Goal: Task Accomplishment & Management: Use online tool/utility

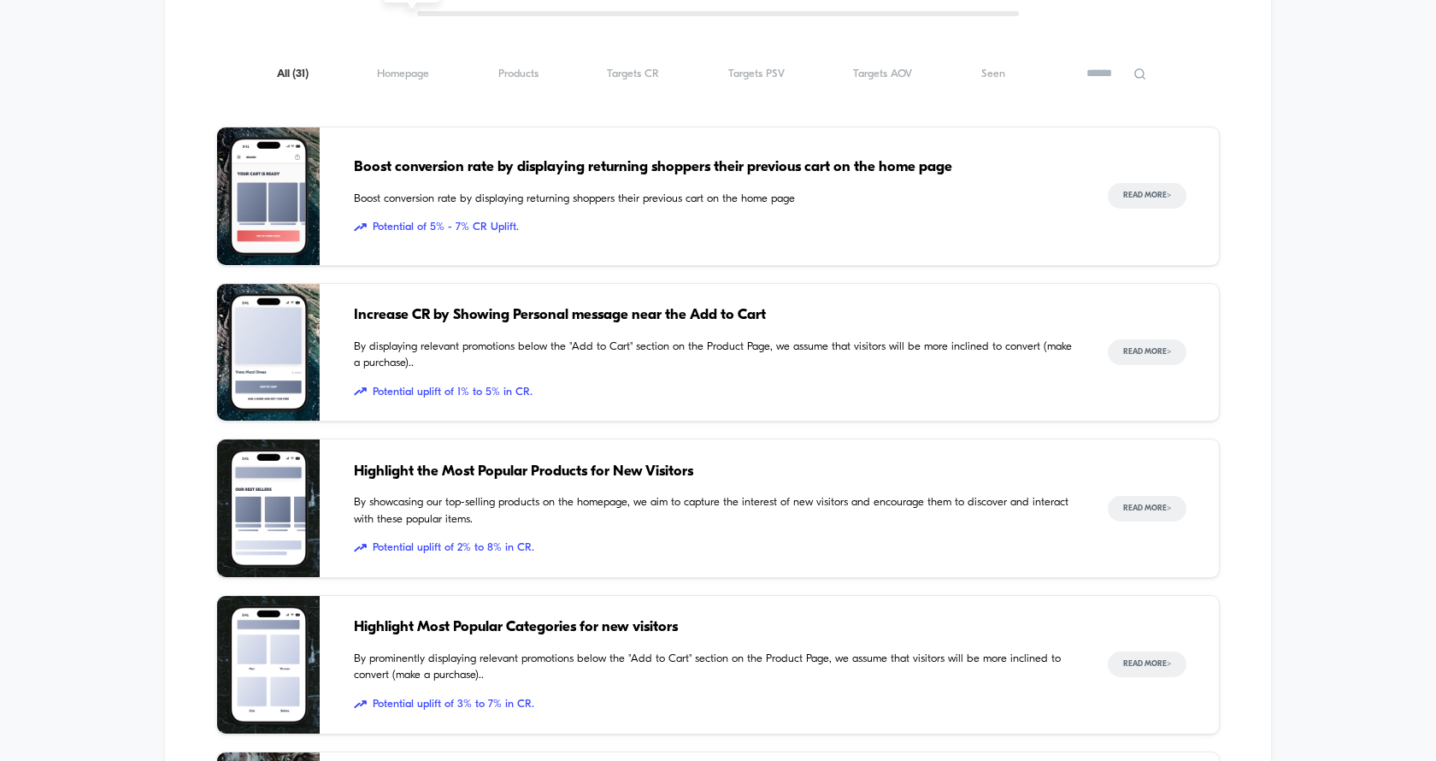
scroll to position [1183, 0]
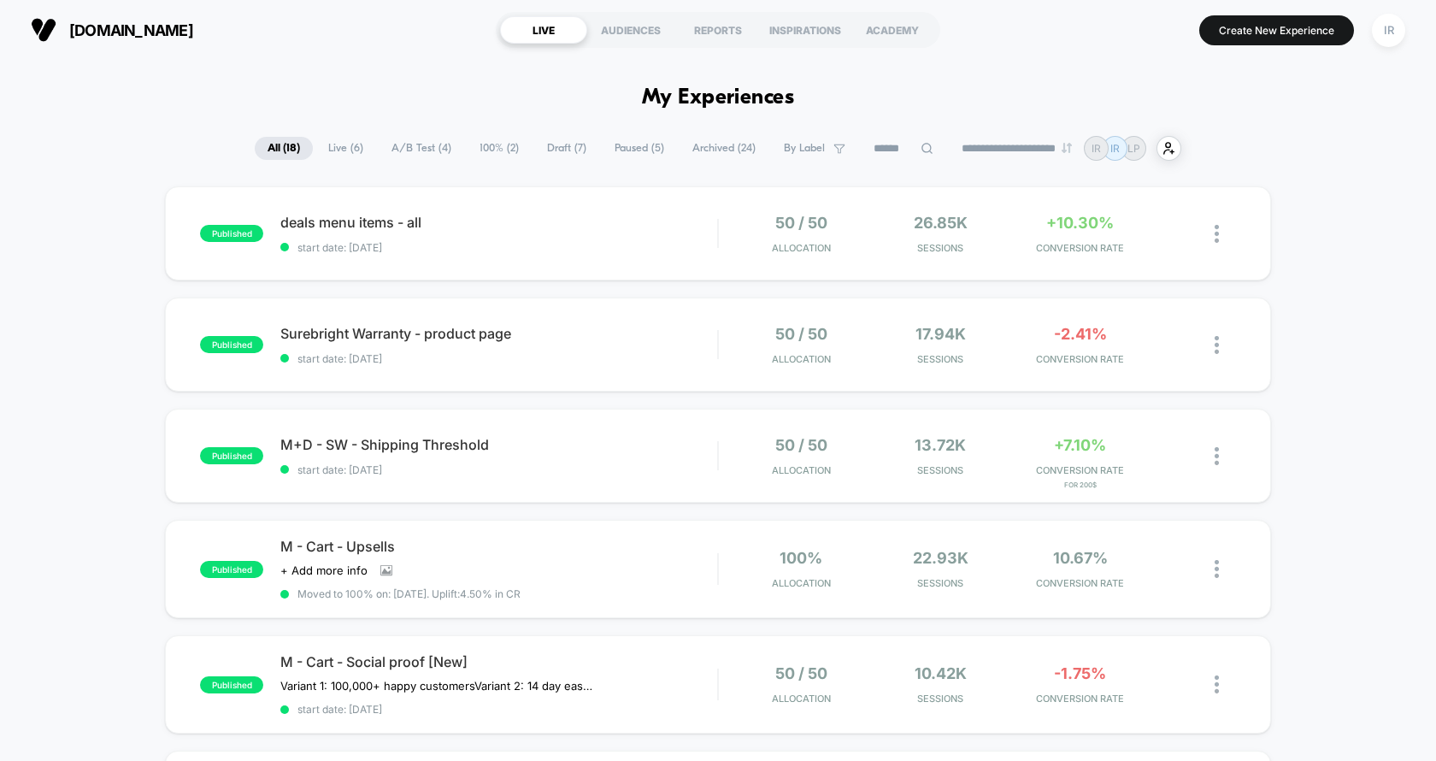
click at [339, 148] on span "Live ( 6 )" at bounding box center [345, 148] width 61 height 23
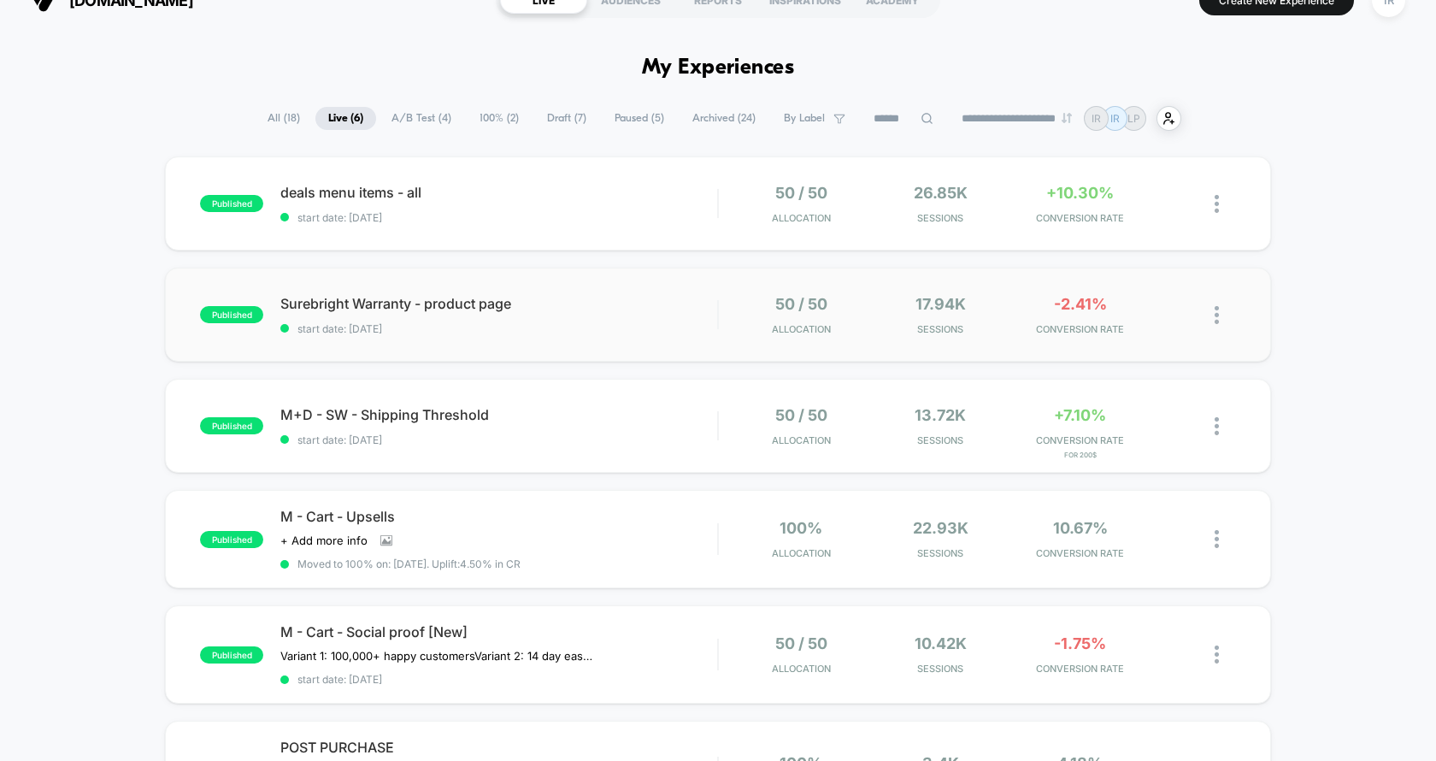
click at [783, 356] on div "published Surebright Warranty - product page start date: 9/6/2025 50 / 50 Alloc…" at bounding box center [718, 314] width 1106 height 94
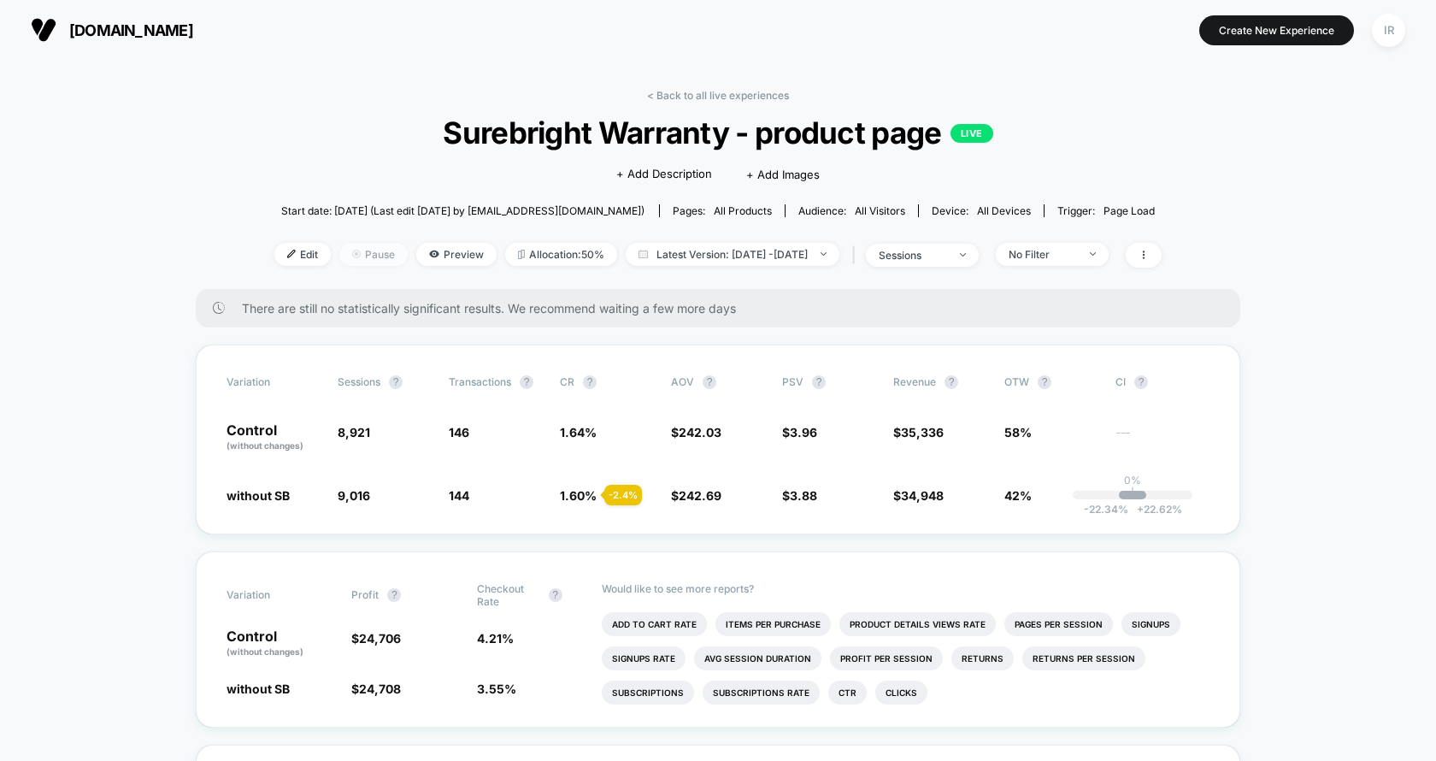
click at [324, 251] on div "Edit Pause Preview Allocation: 50% Latest Version: Sep 6, 2025 - Sep 8, 2025 | …" at bounding box center [717, 255] width 887 height 25
click at [298, 251] on span "Edit" at bounding box center [302, 254] width 56 height 23
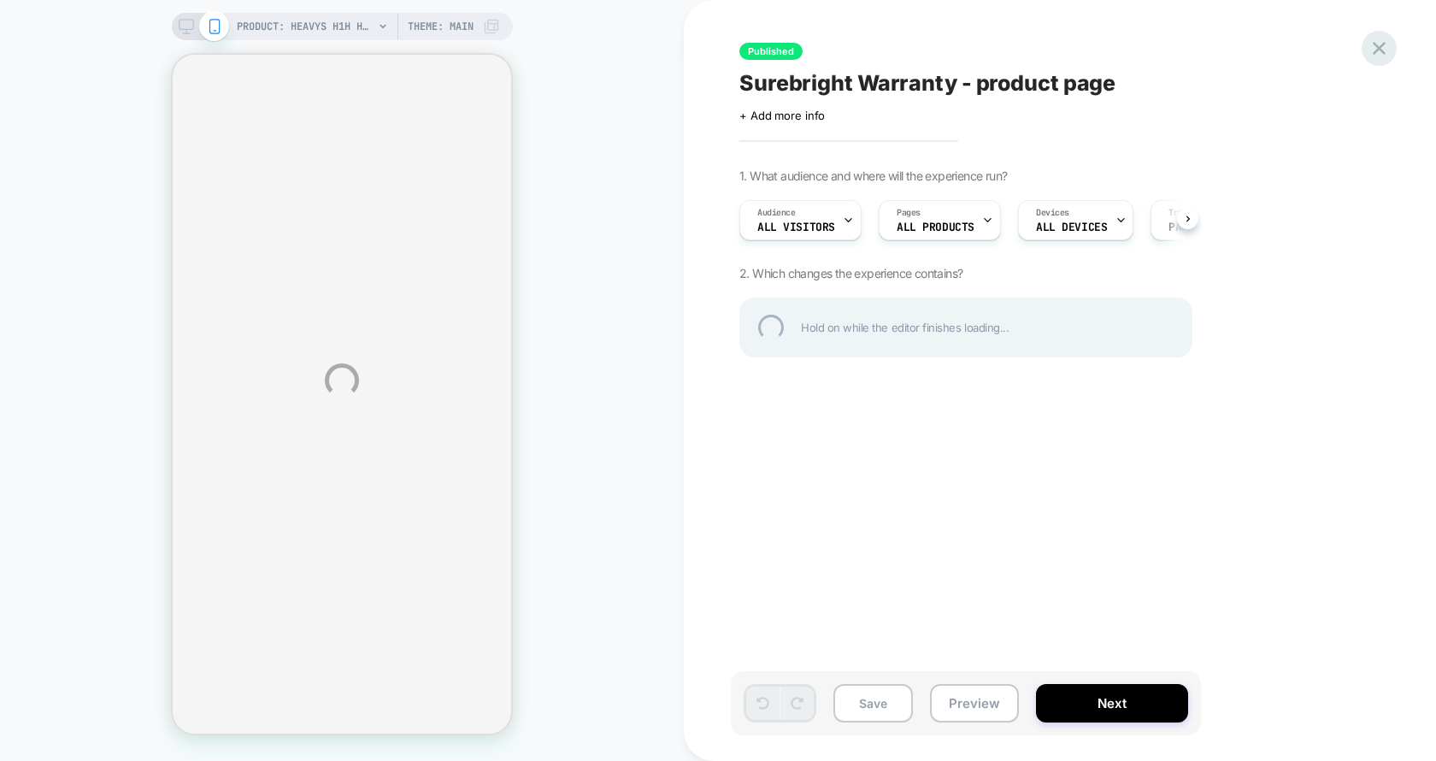
click at [1371, 38] on div at bounding box center [1378, 48] width 35 height 35
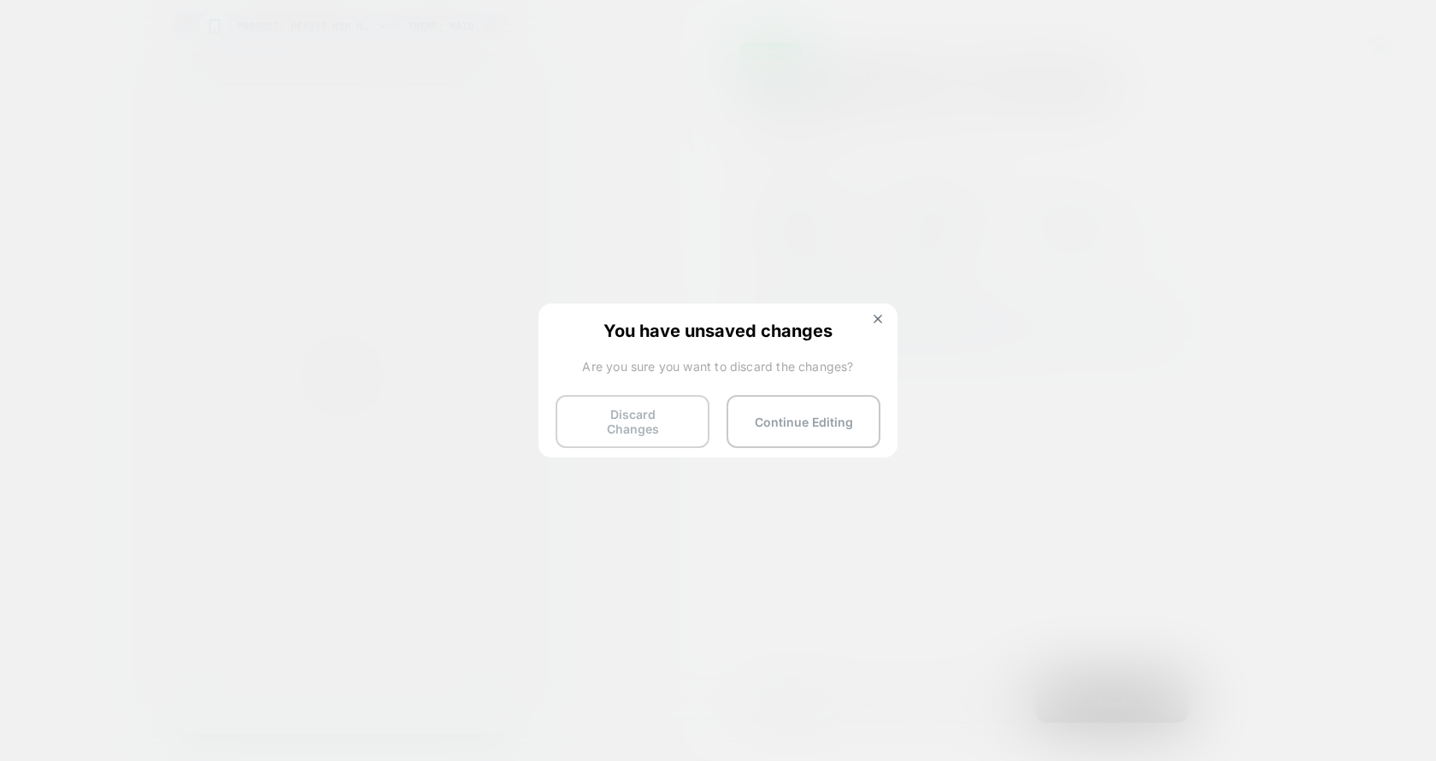
click at [650, 419] on button "Discard Changes" at bounding box center [633, 421] width 154 height 53
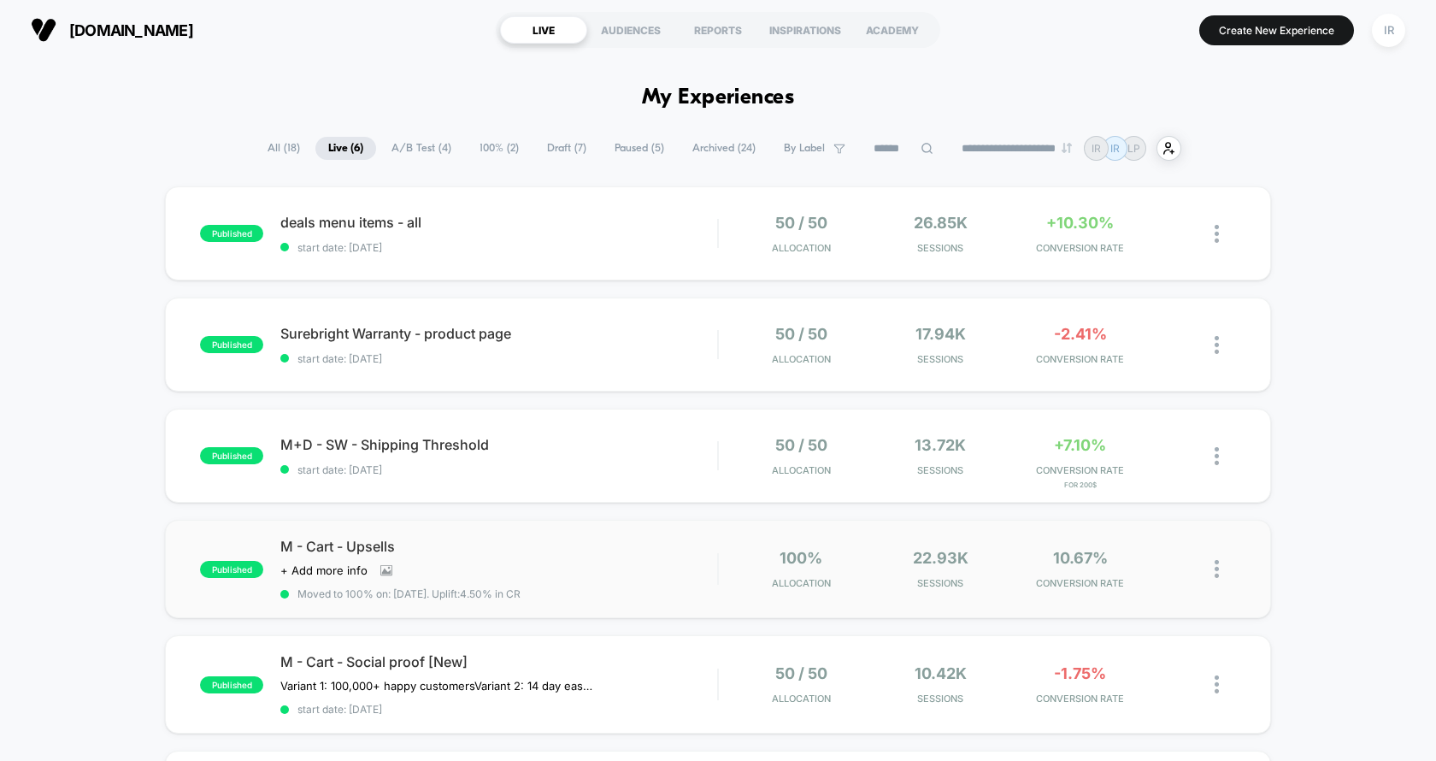
scroll to position [45, 0]
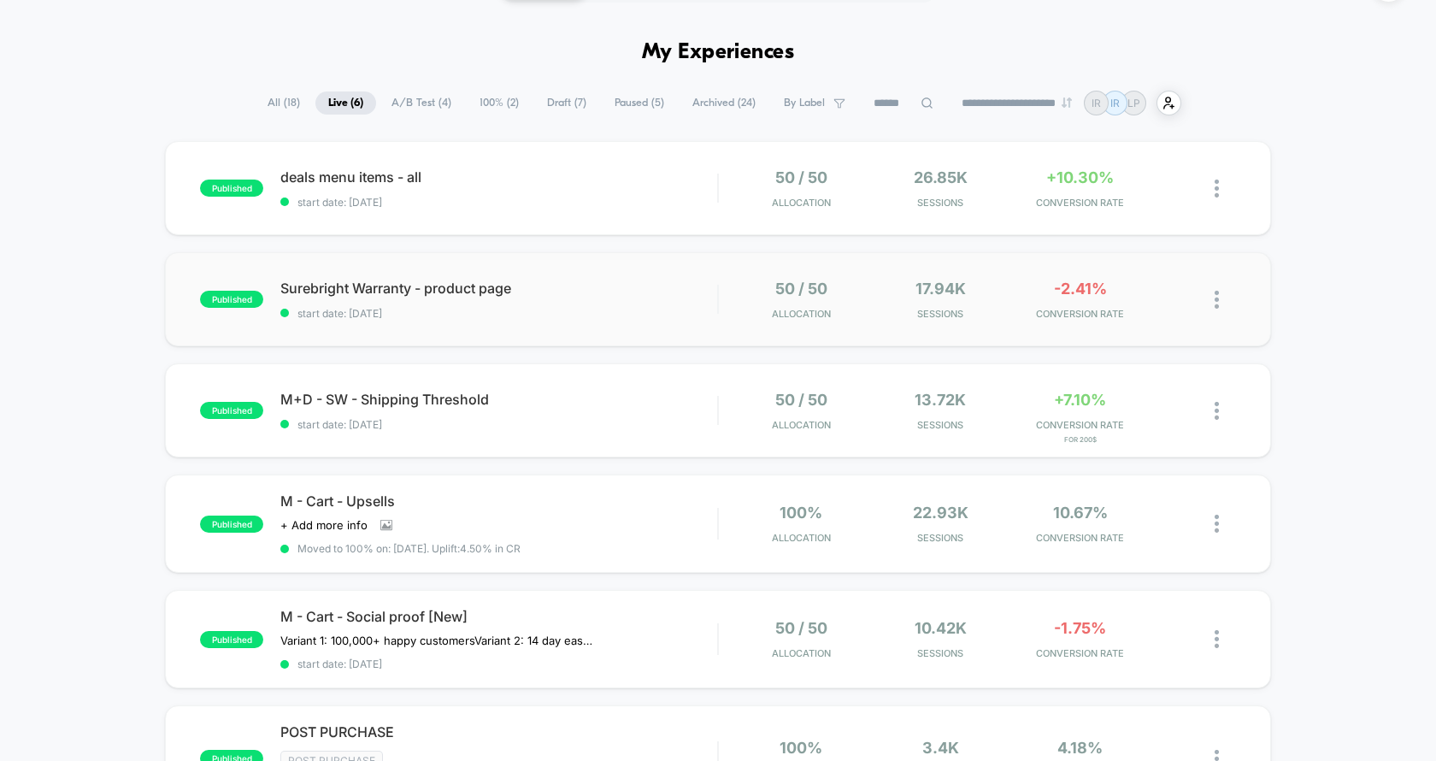
click at [569, 278] on div "published Surebright Warranty - product page start date: 9/6/2025 50 / 50 Alloc…" at bounding box center [718, 299] width 1106 height 94
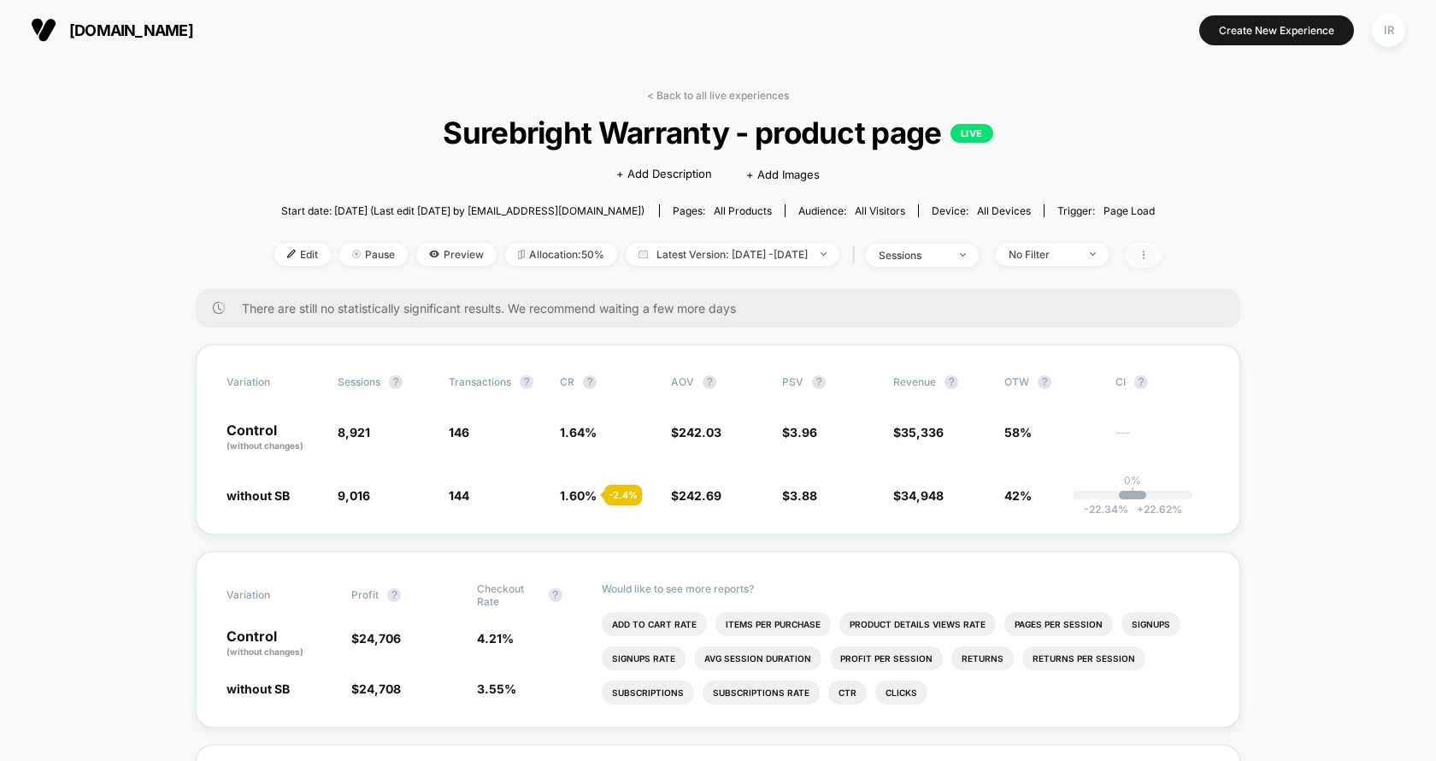
click at [1161, 243] on span at bounding box center [1144, 255] width 36 height 25
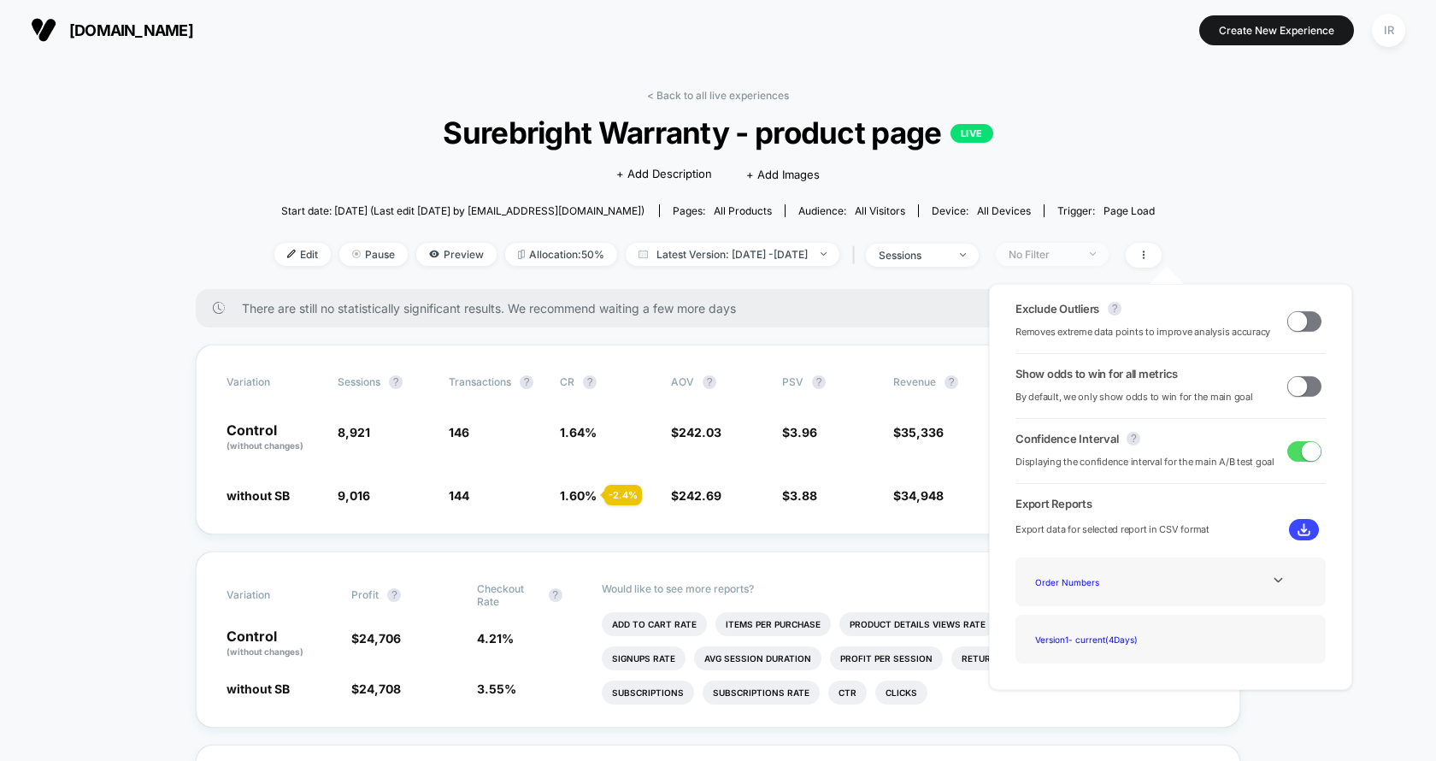
click at [1077, 256] on div "No Filter" at bounding box center [1042, 254] width 68 height 13
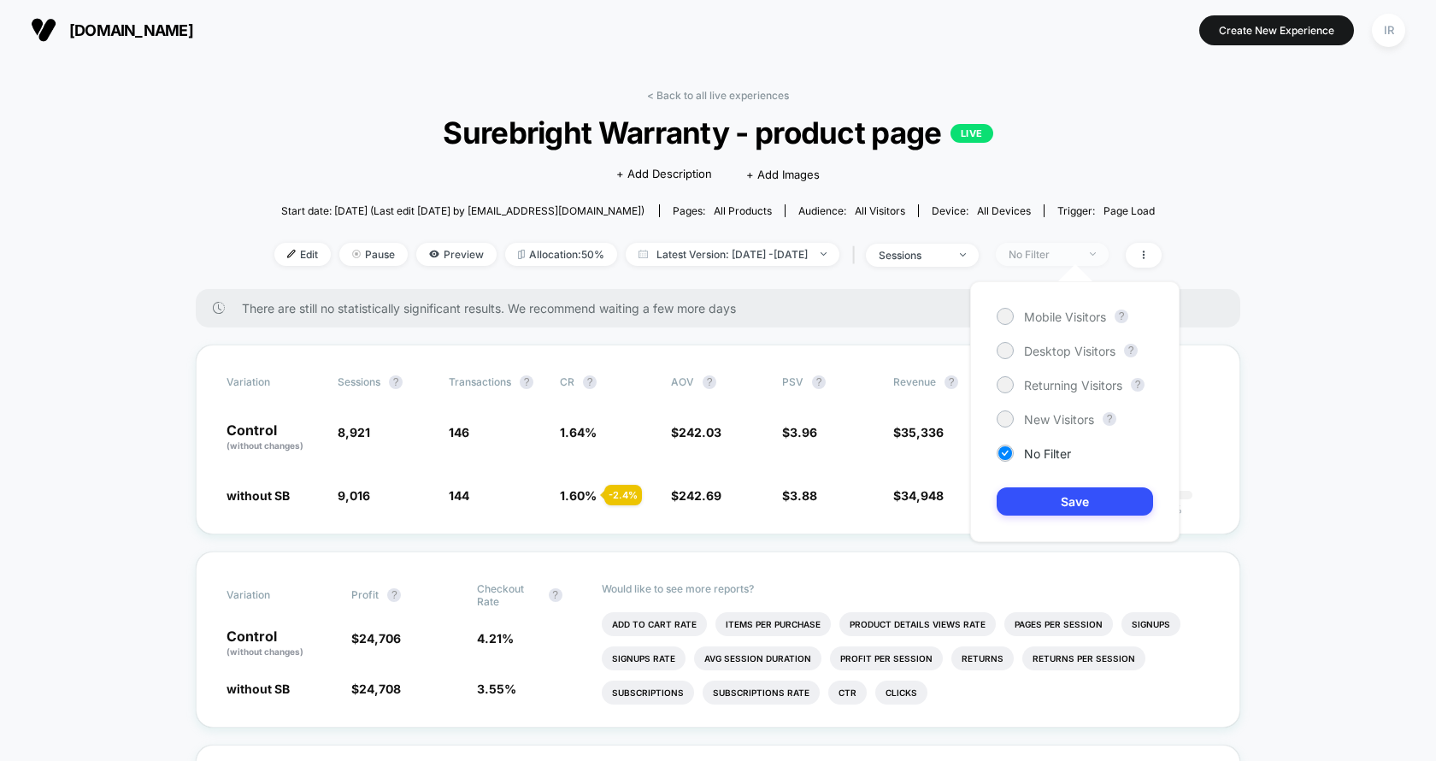
click at [1077, 256] on div "No Filter" at bounding box center [1042, 254] width 68 height 13
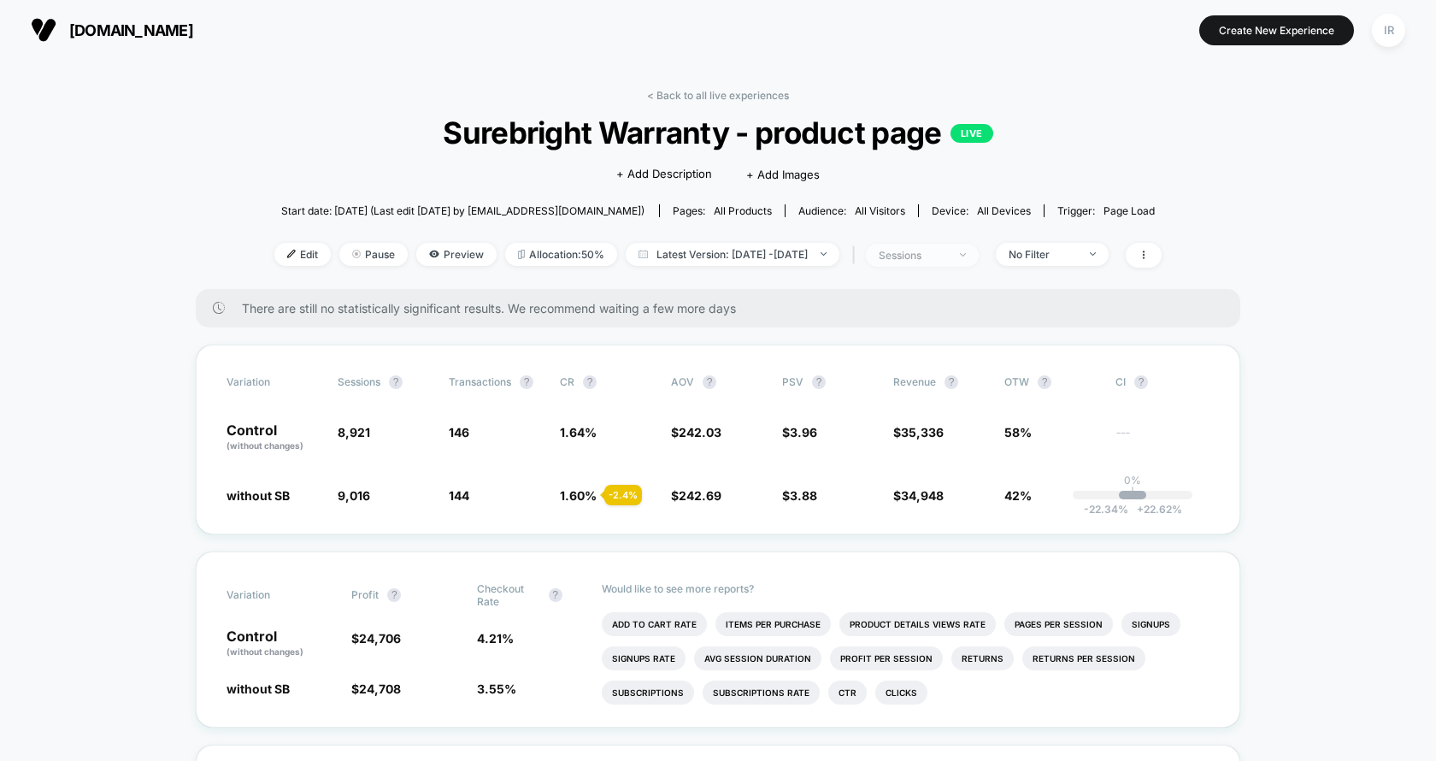
click at [947, 256] on div "sessions" at bounding box center [913, 255] width 68 height 13
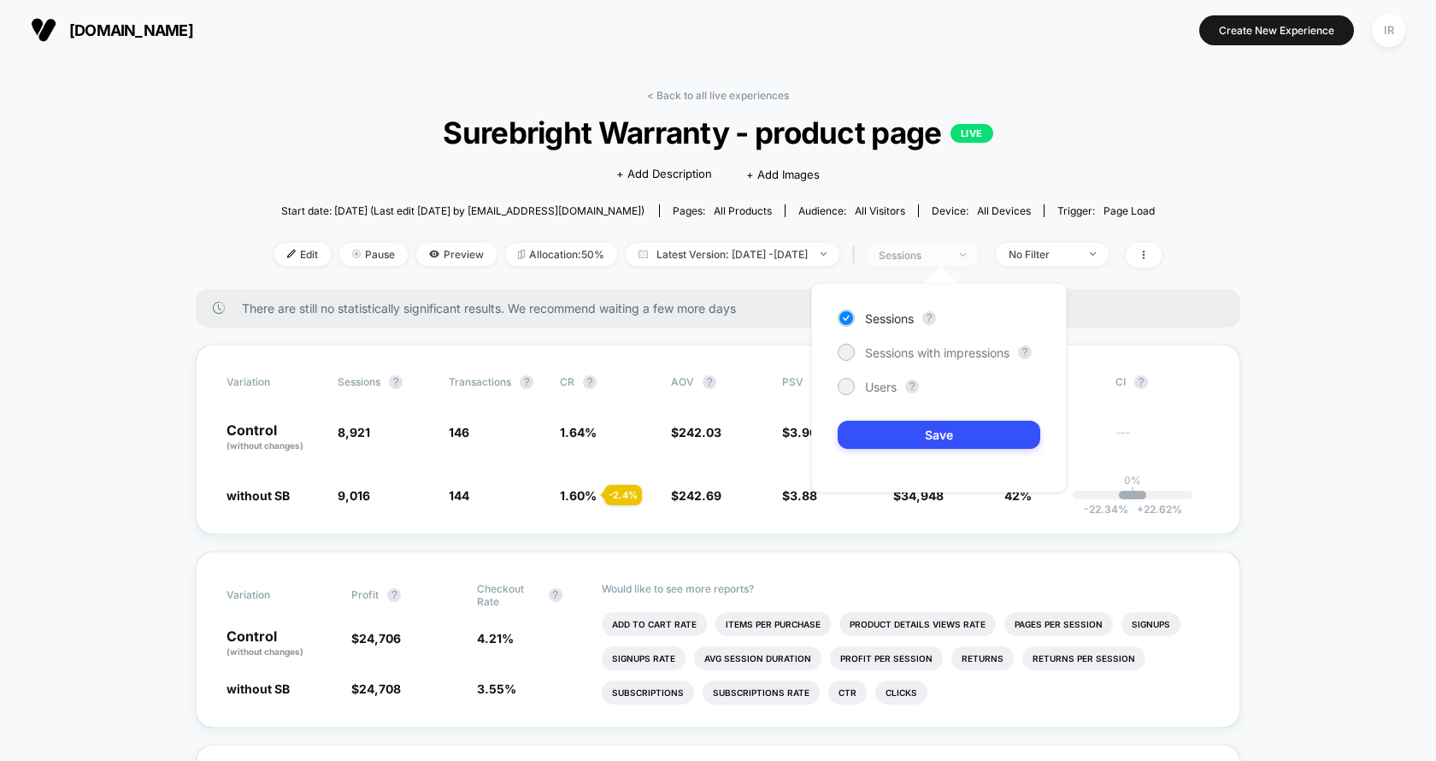
click at [947, 256] on div "sessions" at bounding box center [913, 255] width 68 height 13
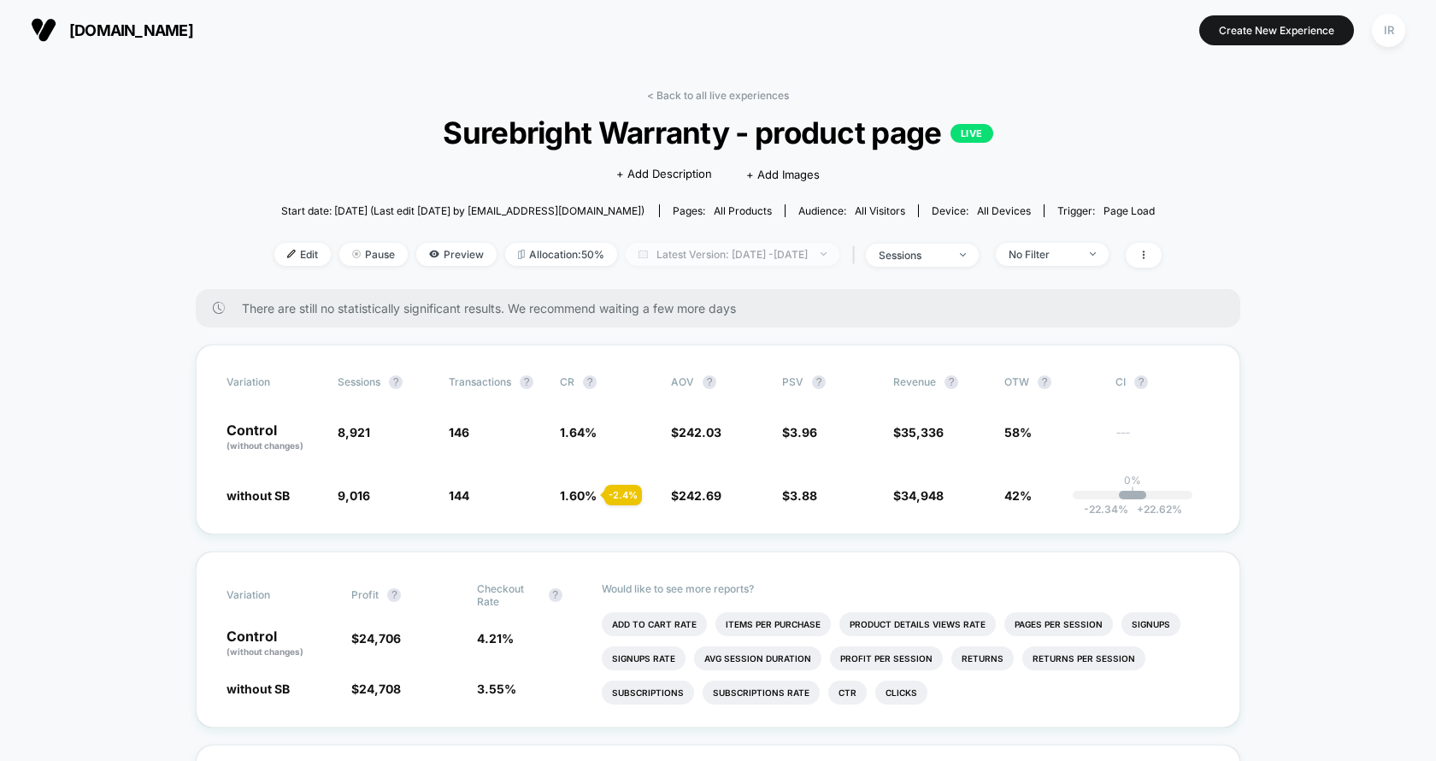
click at [776, 257] on span "Latest Version: Sep 6, 2025 - Sep 8, 2025" at bounding box center [733, 254] width 214 height 23
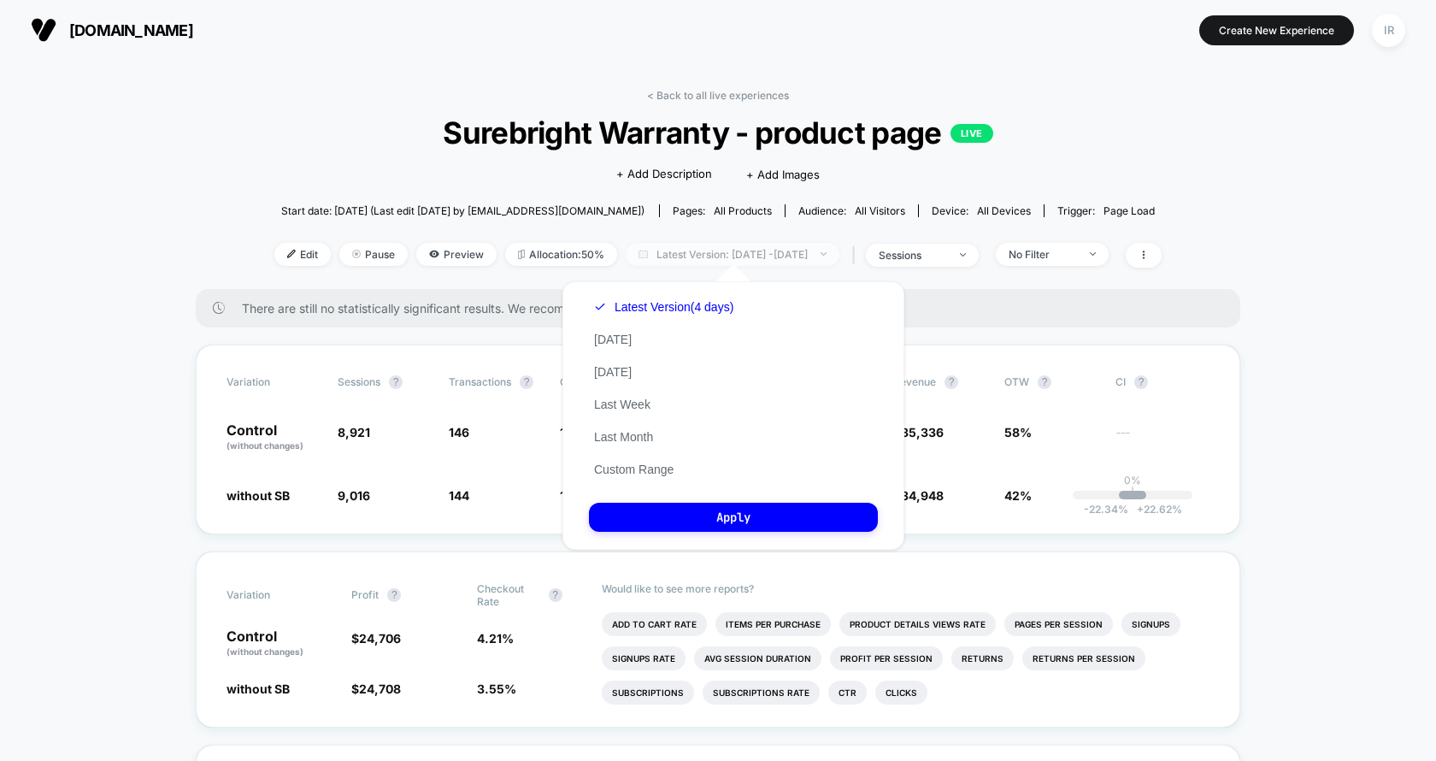
click at [776, 257] on span "Latest Version: Sep 6, 2025 - Sep 8, 2025" at bounding box center [733, 254] width 214 height 23
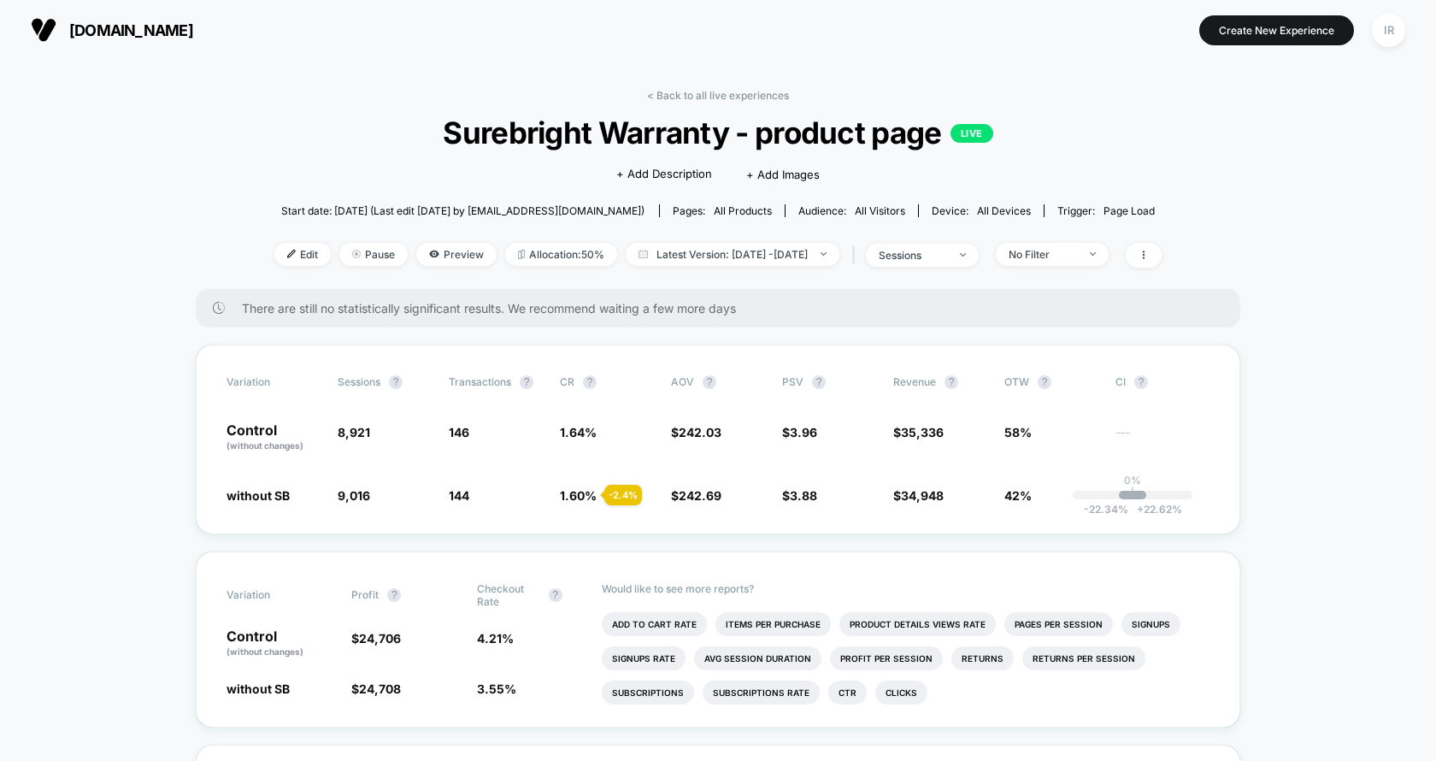
drag, startPoint x: 591, startPoint y: 251, endPoint x: 395, endPoint y: 264, distance: 196.1
click at [395, 264] on div "Edit Pause Preview Allocation: 50% Latest Version: Sep 6, 2025 - Sep 8, 2025 | …" at bounding box center [717, 255] width 887 height 25
click at [361, 250] on span "Pause" at bounding box center [373, 254] width 68 height 23
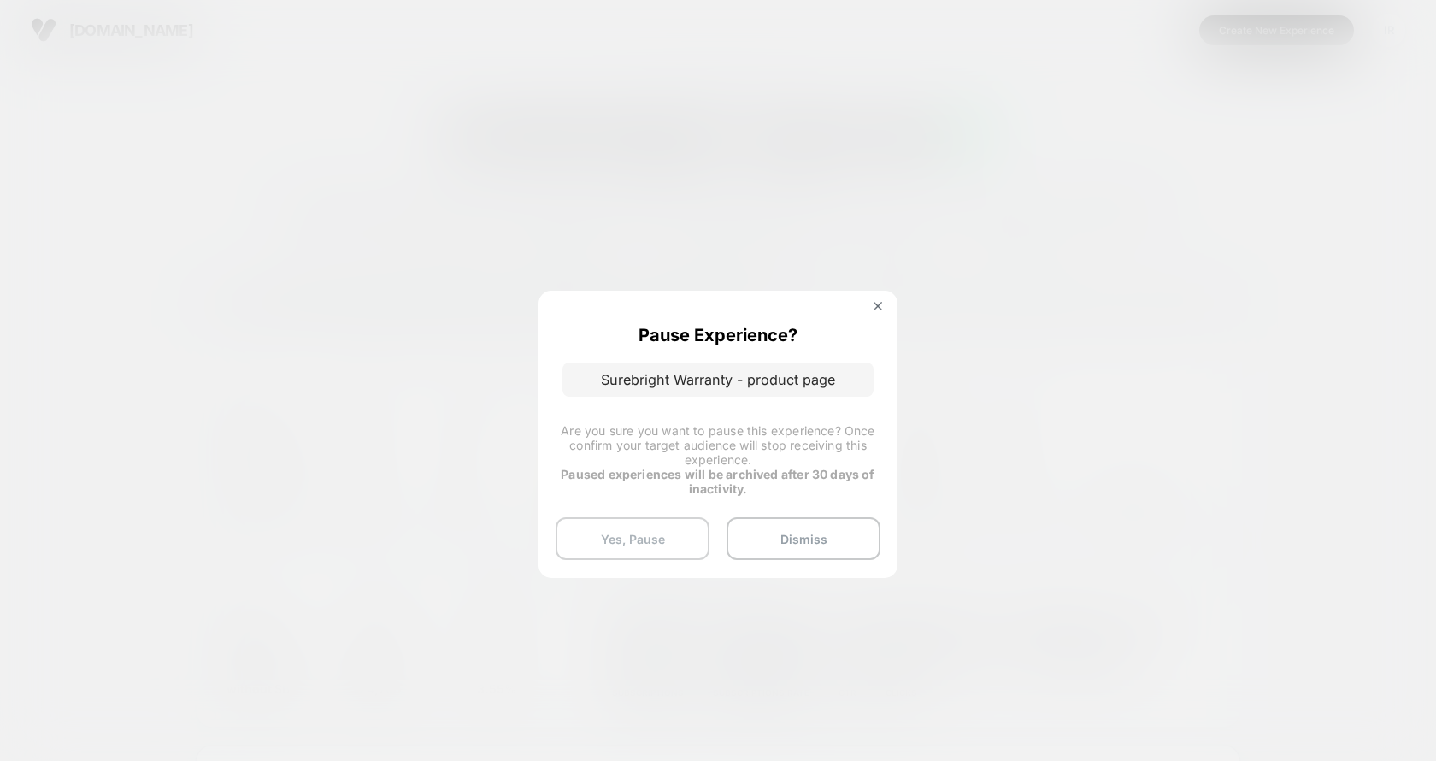
click at [685, 538] on button "Yes, Pause" at bounding box center [633, 538] width 154 height 43
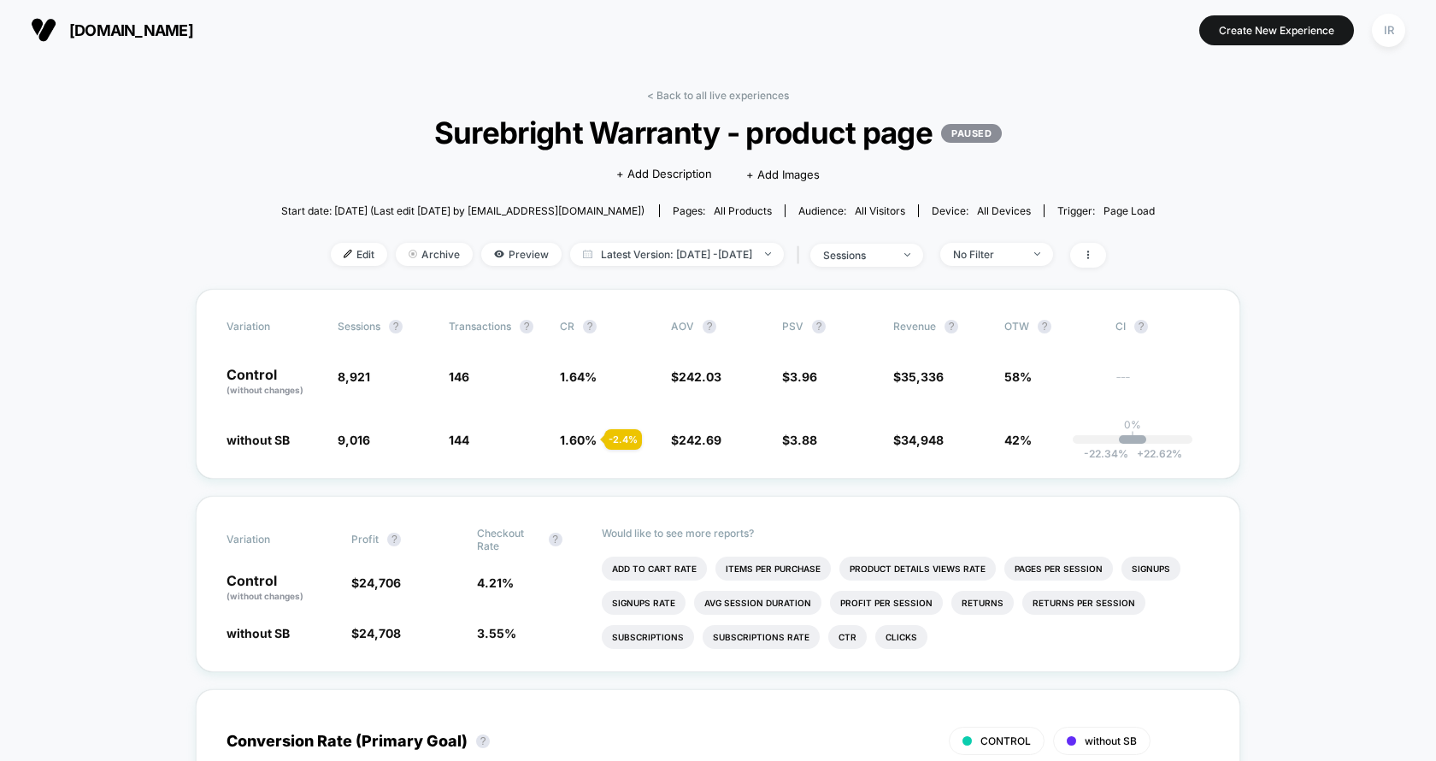
click at [363, 239] on div "< Back to all live experiences Surebright Warranty - product page PAUSED Click …" at bounding box center [718, 189] width 874 height 200
click at [344, 262] on span "Edit" at bounding box center [359, 254] width 56 height 23
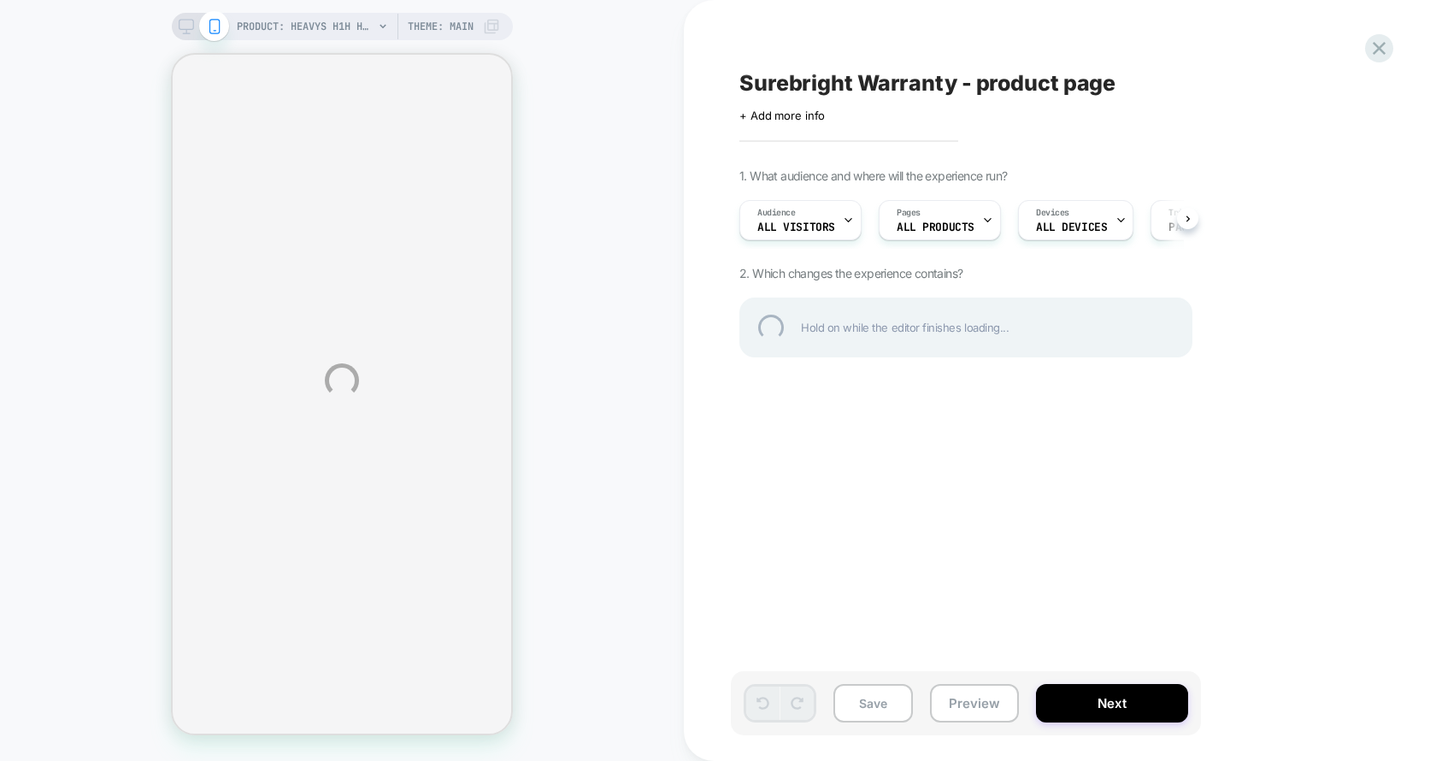
click at [1126, 697] on div "PRODUCT: Heavys H1H Headphones [bundle case] PRODUCT: Heavys H1H Headphones [bu…" at bounding box center [718, 380] width 1436 height 761
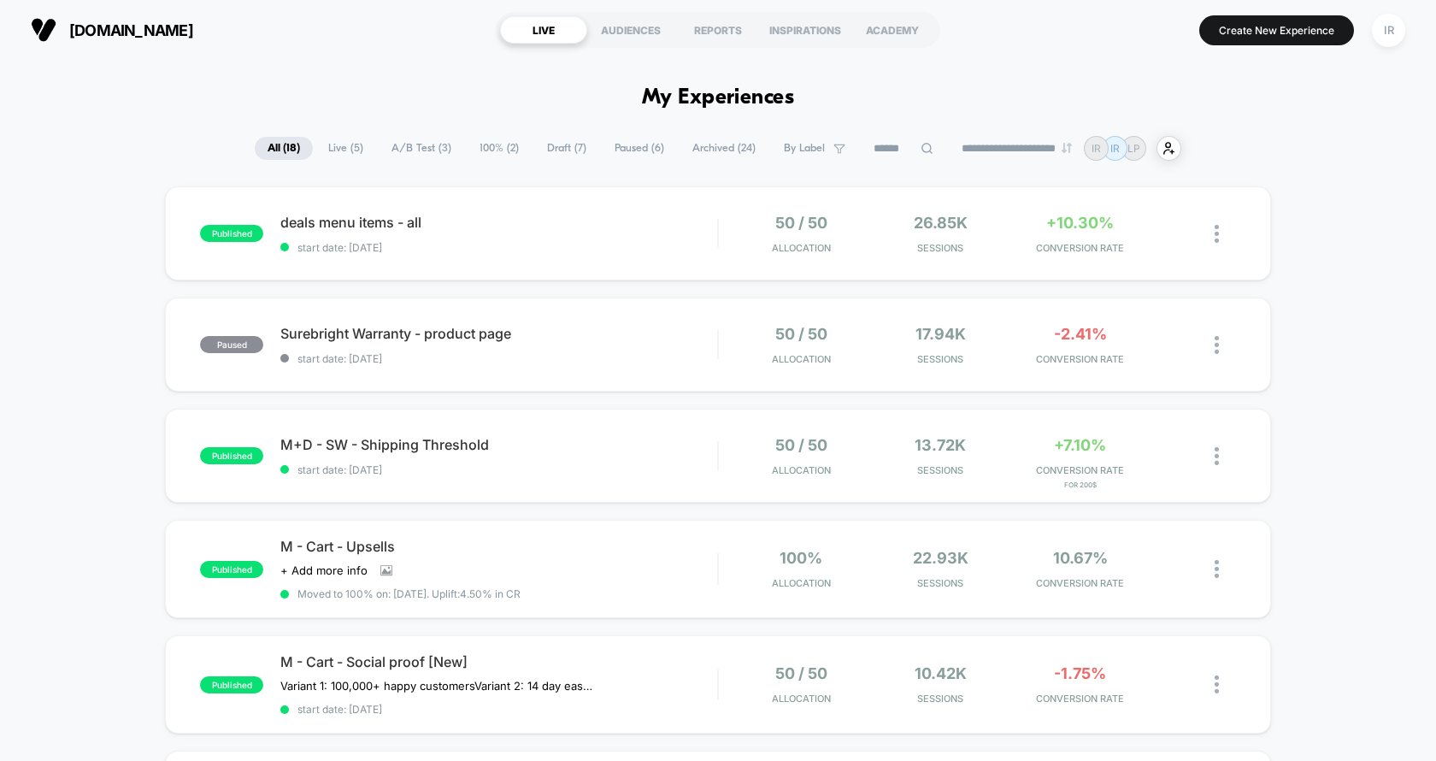
click at [356, 151] on span "Live ( 5 )" at bounding box center [345, 148] width 61 height 23
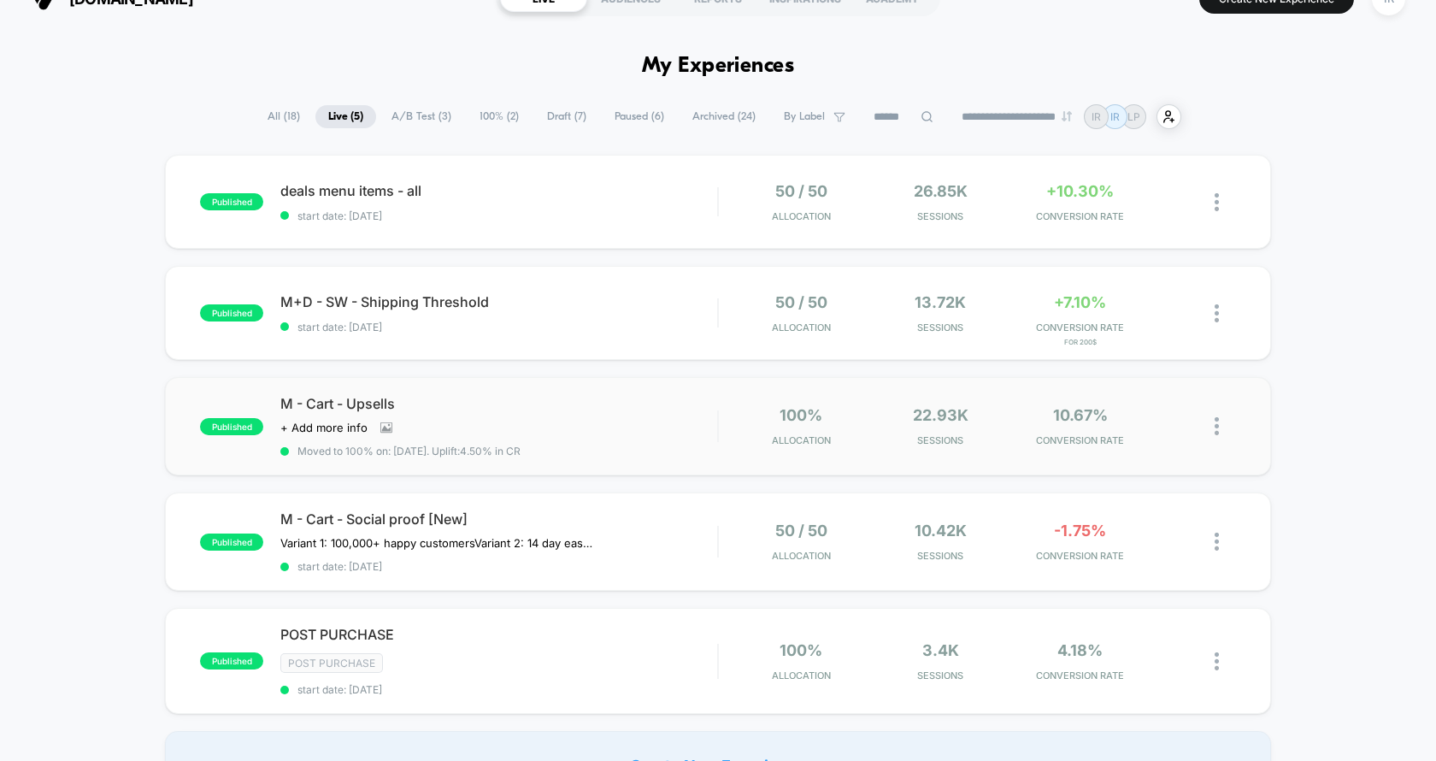
scroll to position [22, 0]
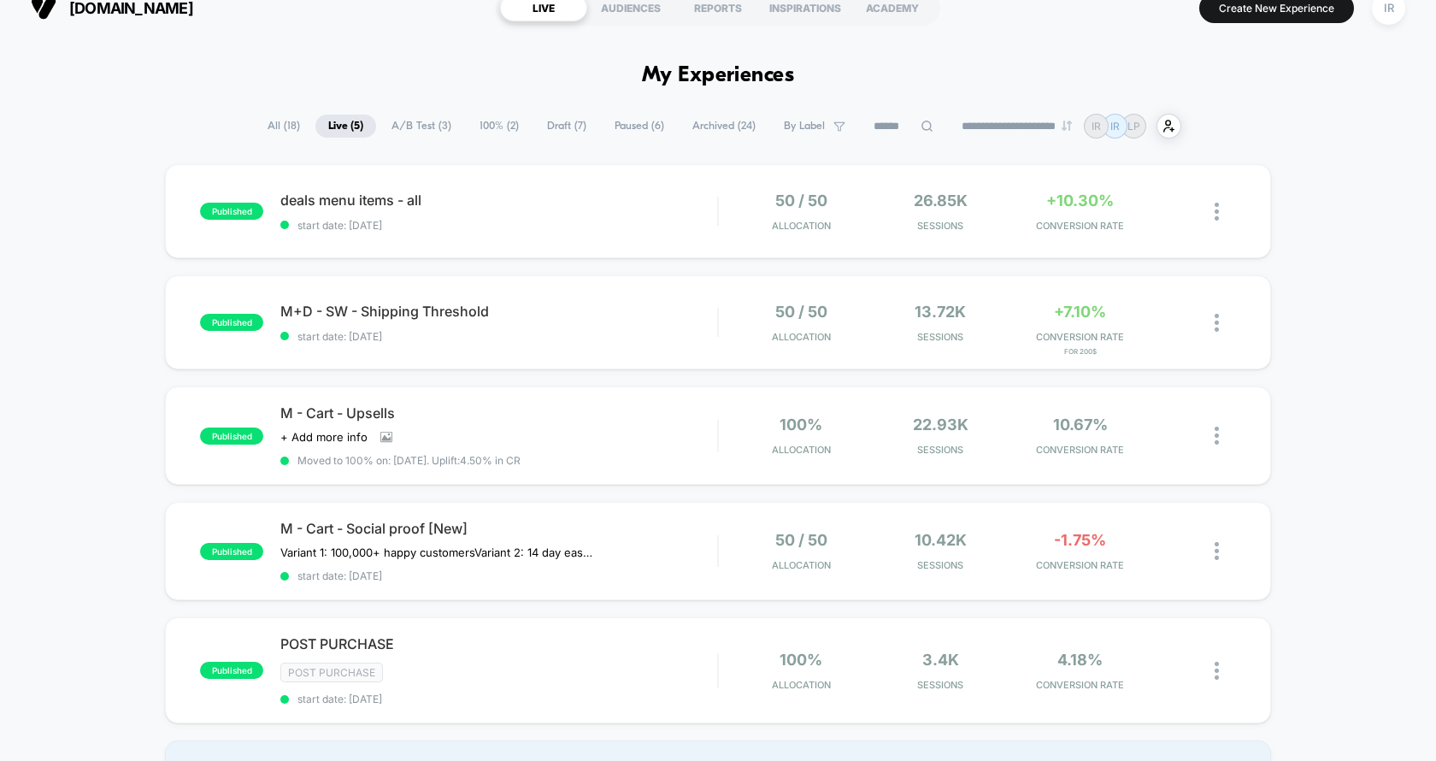
click at [255, 116] on span "All ( 18 )" at bounding box center [284, 126] width 58 height 23
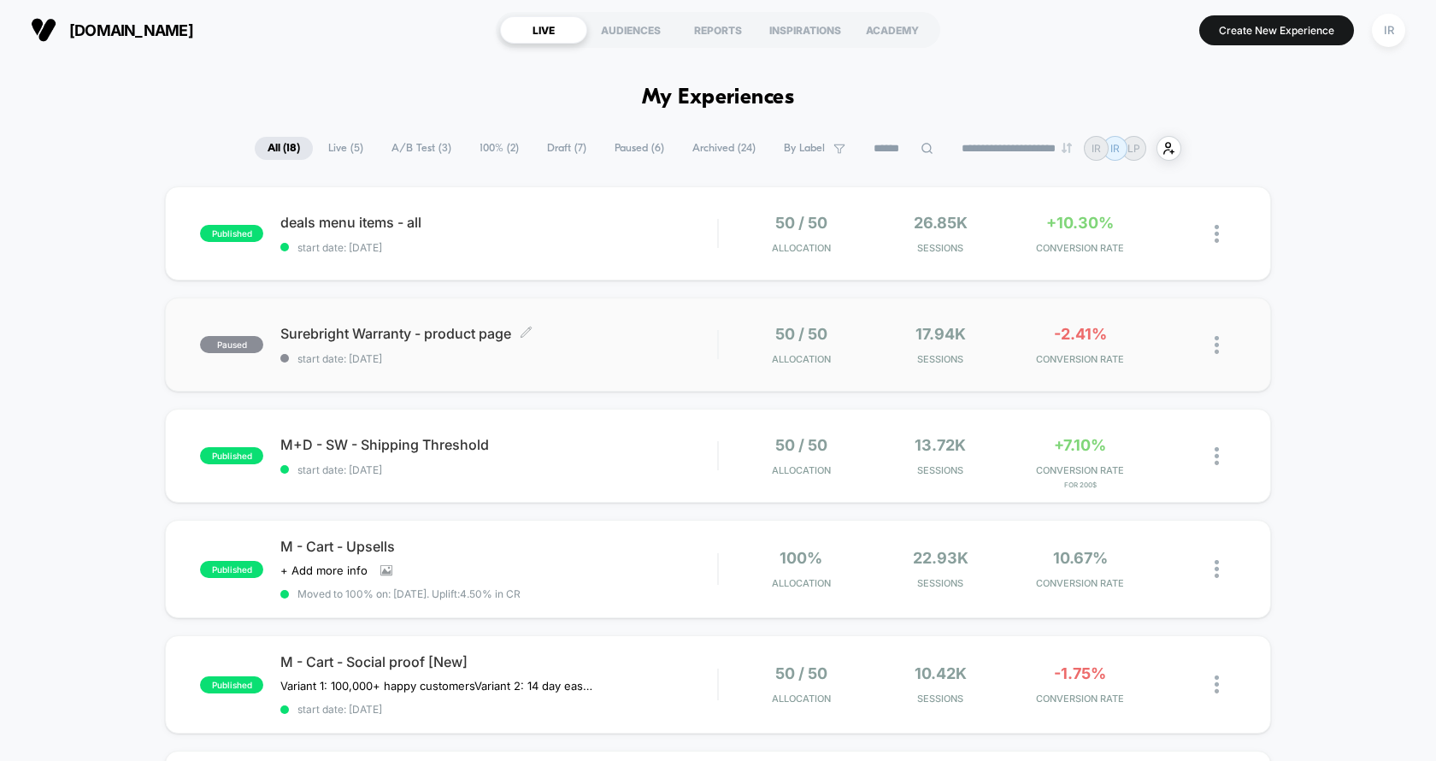
click at [466, 348] on div "Surebright Warranty - product page Click to edit experience details Click to ed…" at bounding box center [498, 345] width 437 height 40
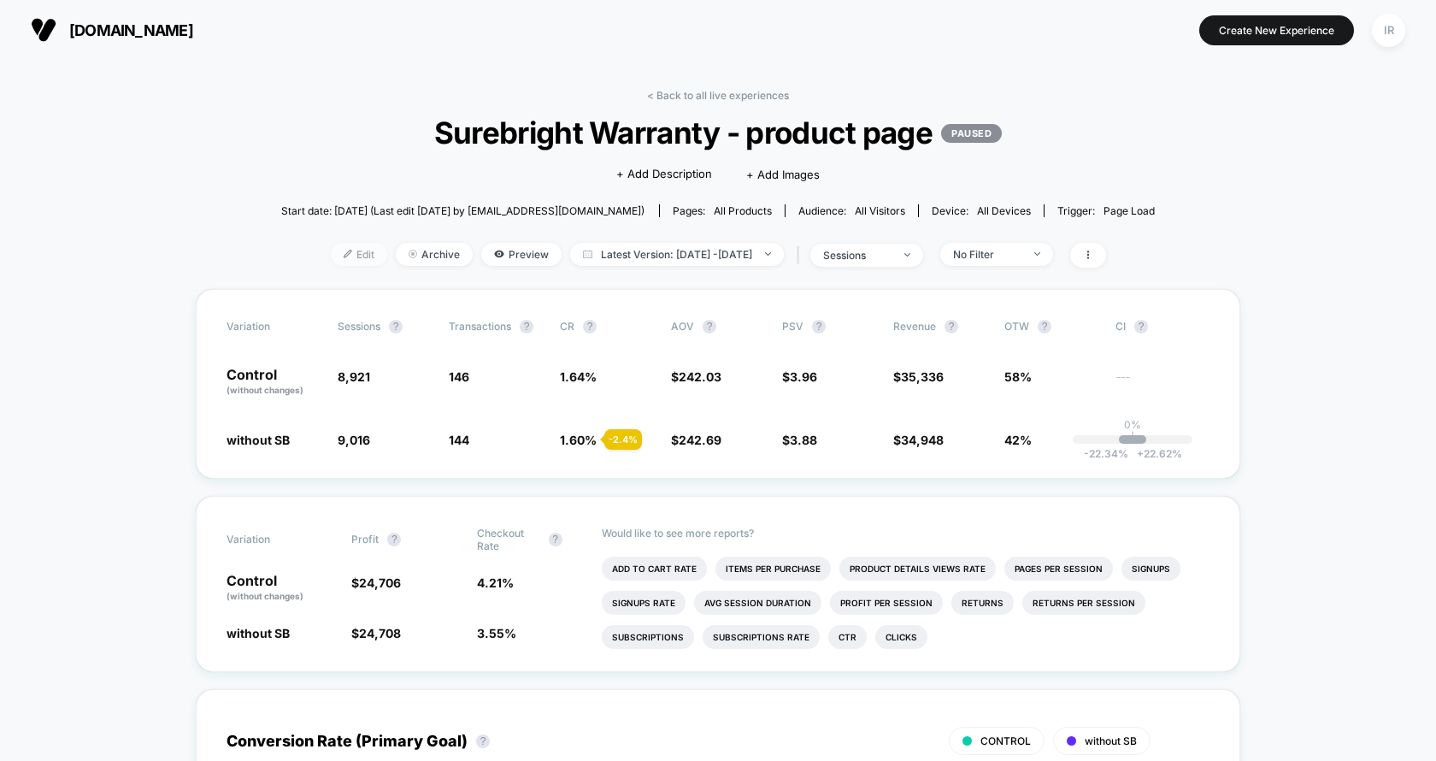
click at [344, 254] on img at bounding box center [348, 254] width 9 height 9
